Goal: Navigation & Orientation: Find specific page/section

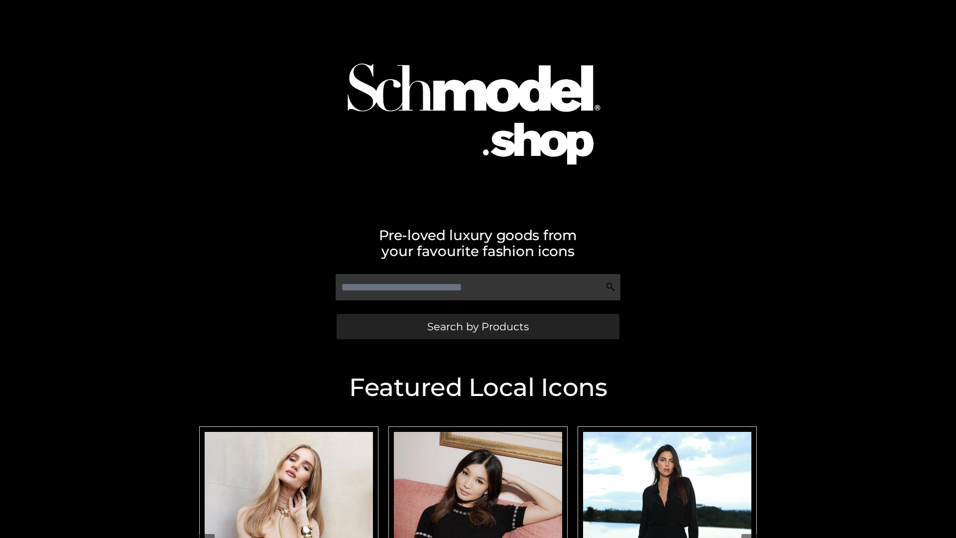
click at [478, 326] on span "Search by Products" at bounding box center [478, 326] width 102 height 10
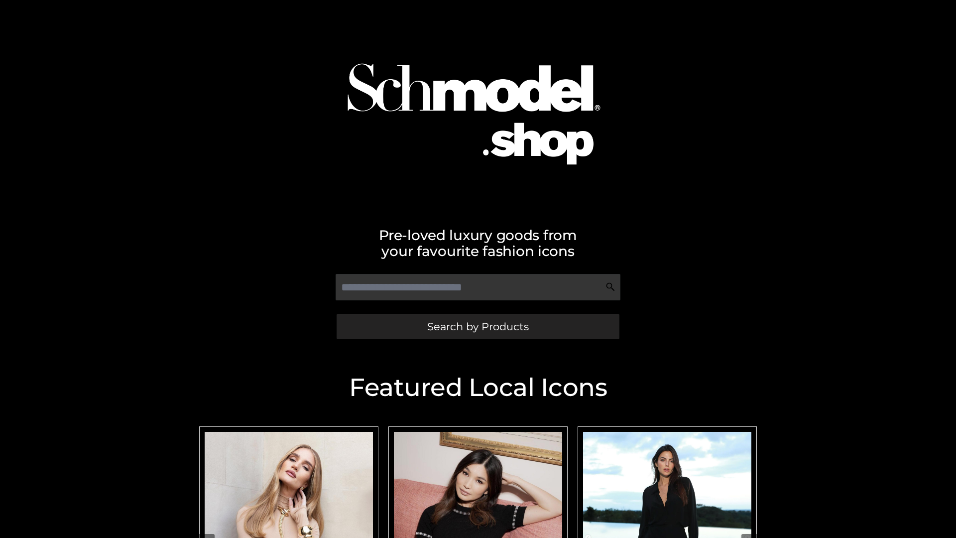
click at [478, 326] on span "Search by Products" at bounding box center [478, 326] width 102 height 10
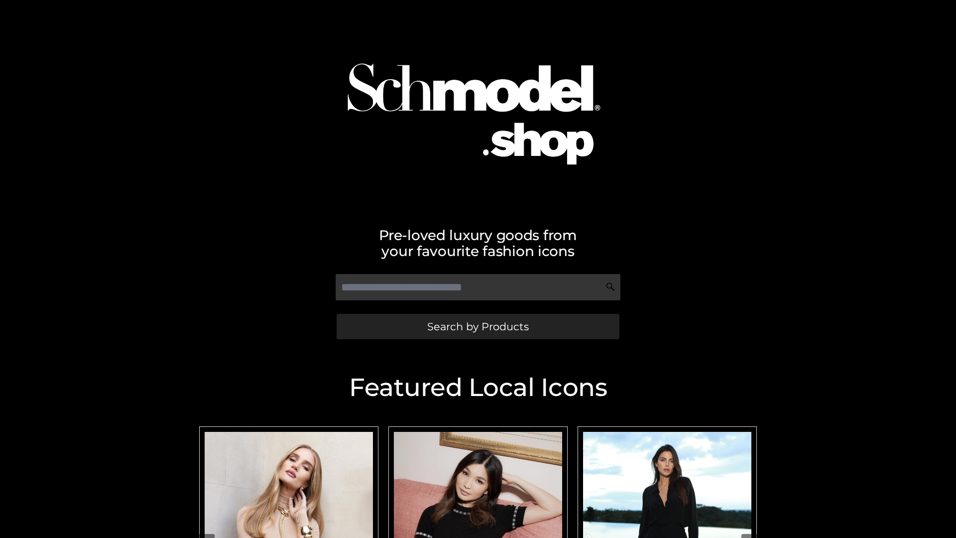
click at [478, 326] on span "Search by Products" at bounding box center [478, 326] width 102 height 10
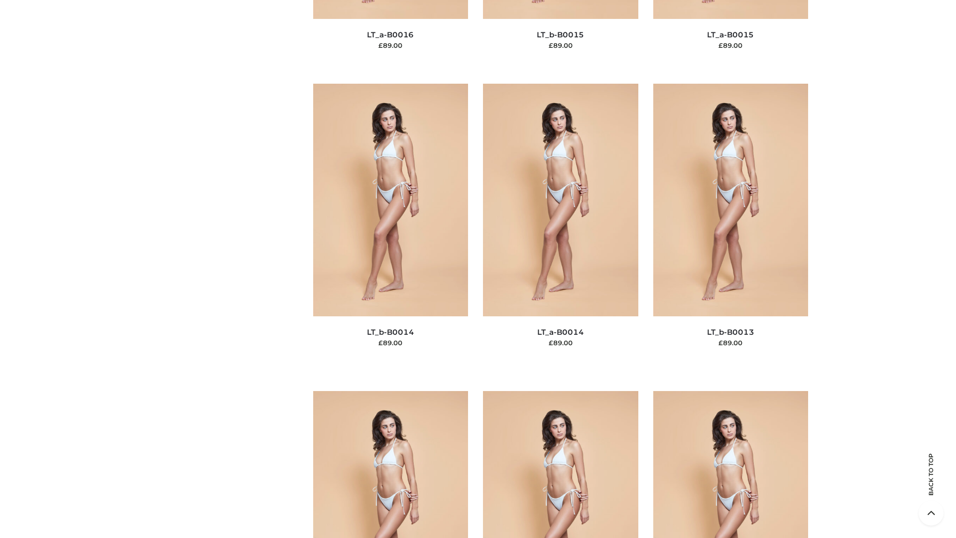
scroll to position [3541, 0]
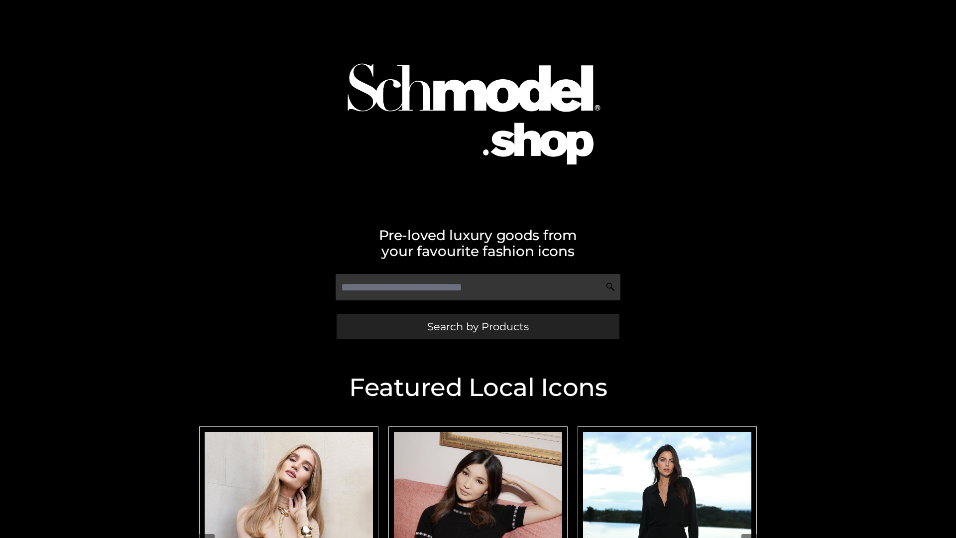
click at [478, 326] on span "Search by Products" at bounding box center [478, 326] width 102 height 10
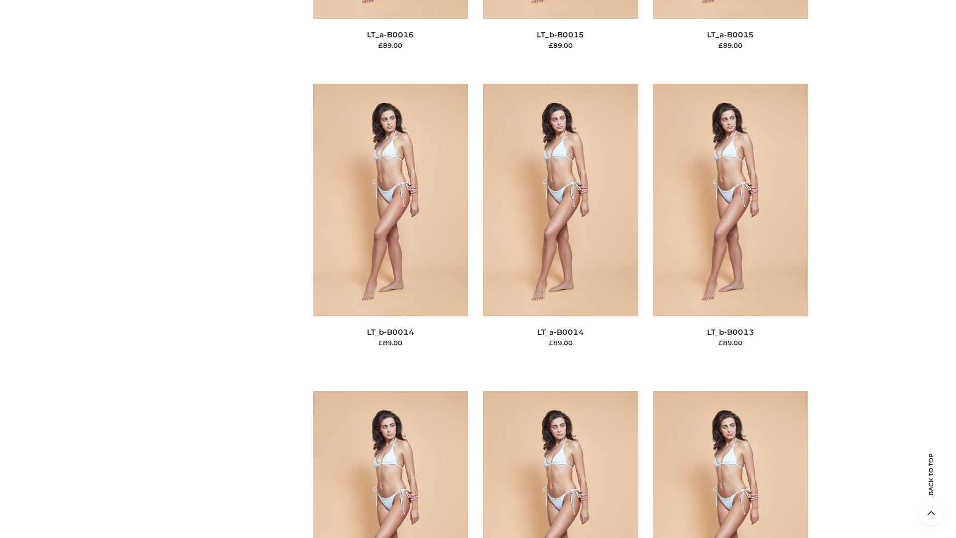
scroll to position [3541, 0]
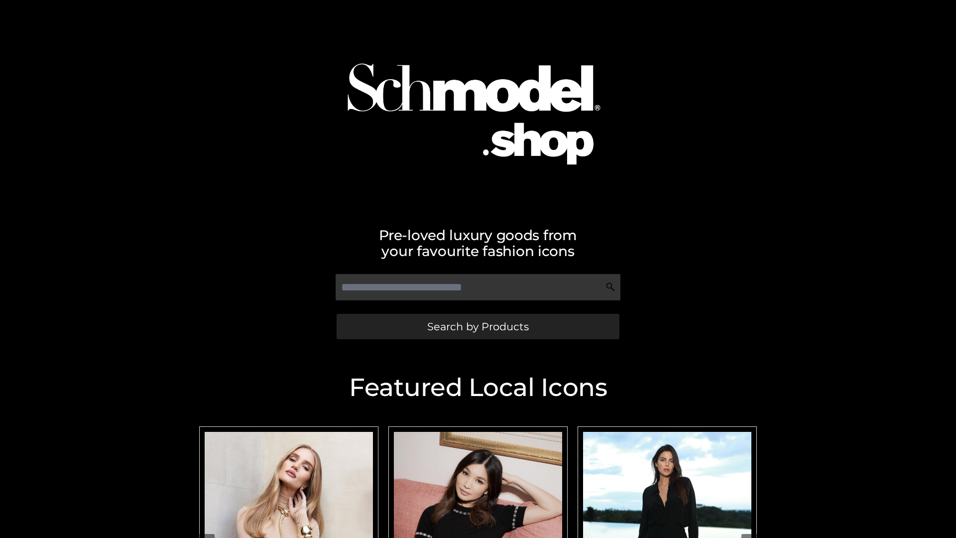
click at [478, 326] on span "Search by Products" at bounding box center [478, 326] width 102 height 10
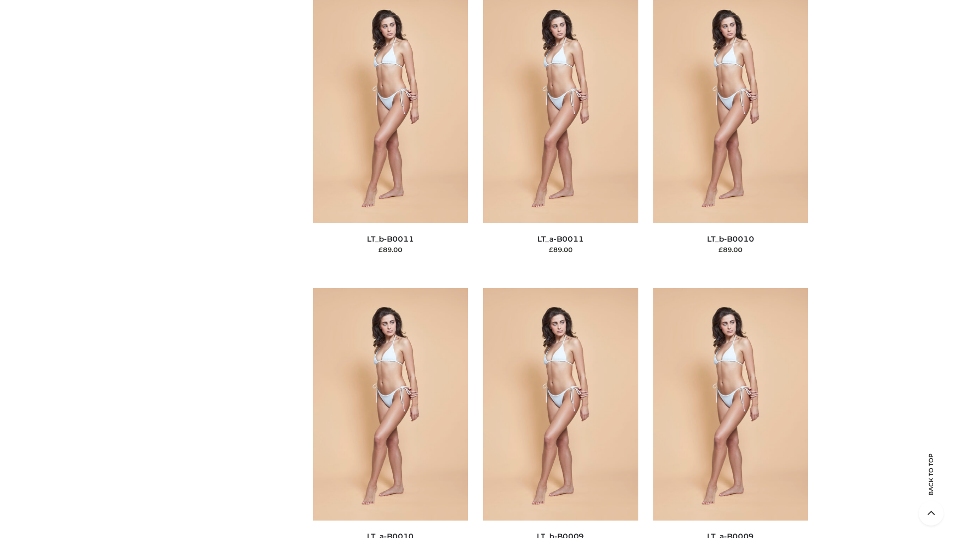
scroll to position [4472, 0]
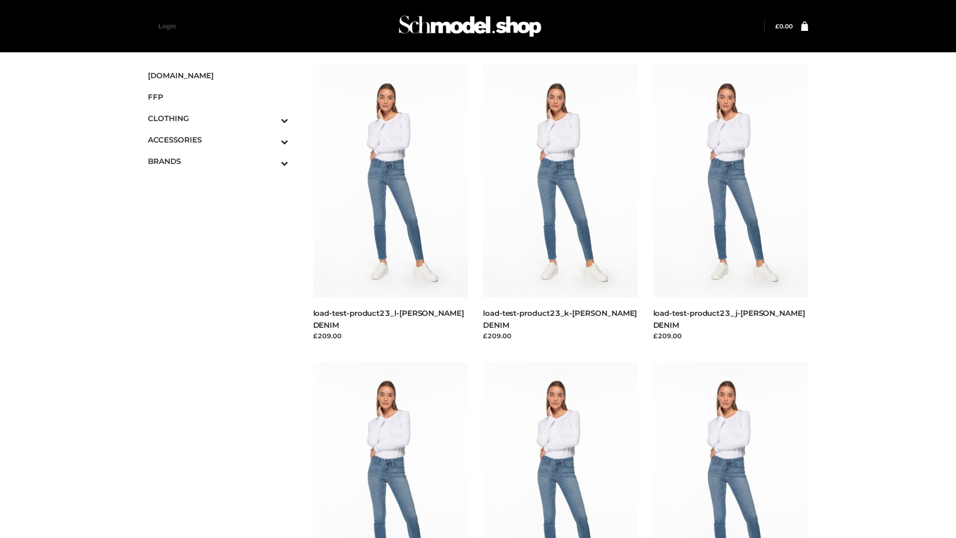
scroll to position [873, 0]
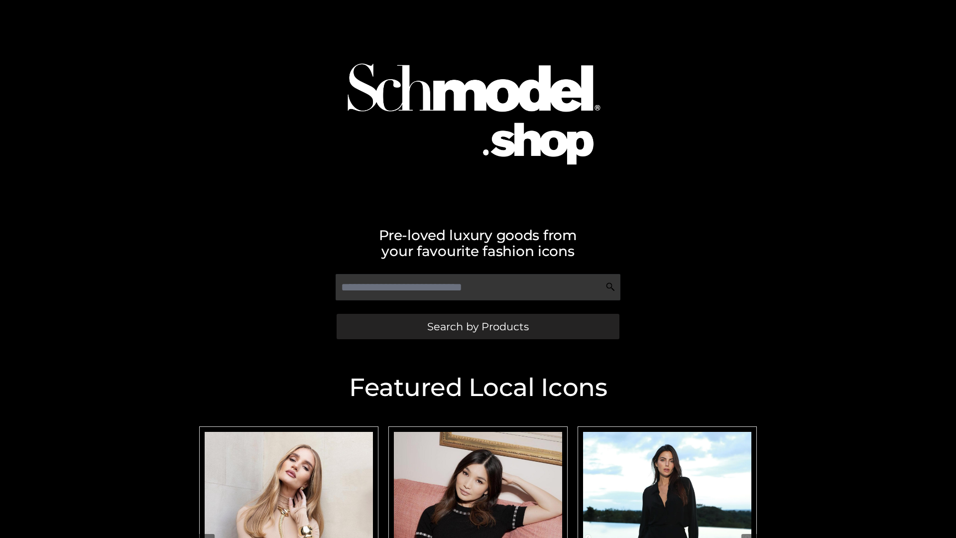
click at [478, 326] on span "Search by Products" at bounding box center [478, 326] width 102 height 10
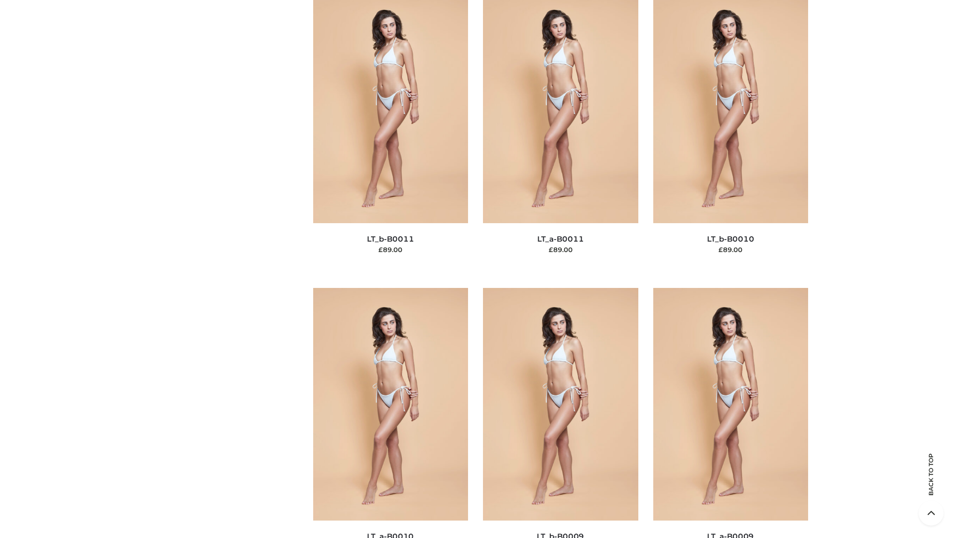
scroll to position [4472, 0]
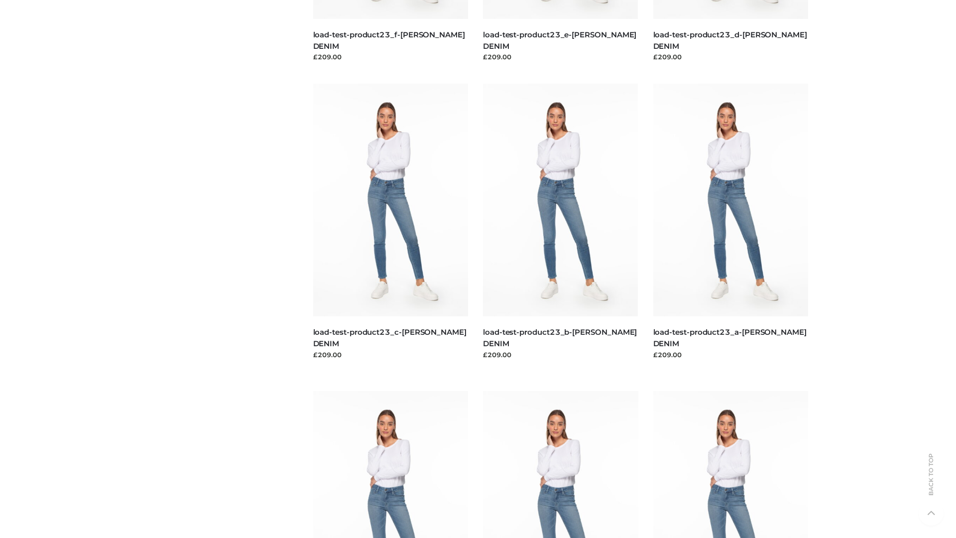
scroll to position [873, 0]
